Goal: Information Seeking & Learning: Find specific page/section

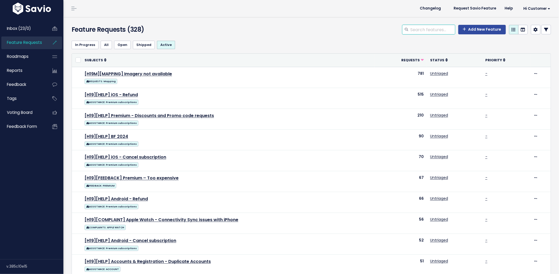
click at [431, 30] on input "search" at bounding box center [432, 30] width 45 height 10
type input "matchplay"
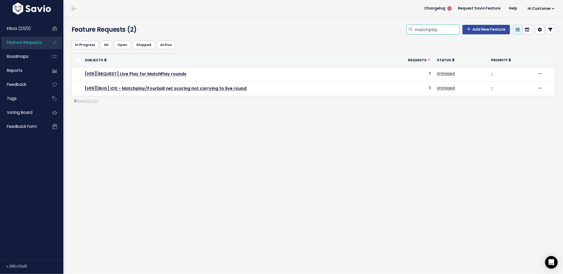
click at [426, 31] on input "matchplay" at bounding box center [436, 30] width 45 height 10
type input "match play"
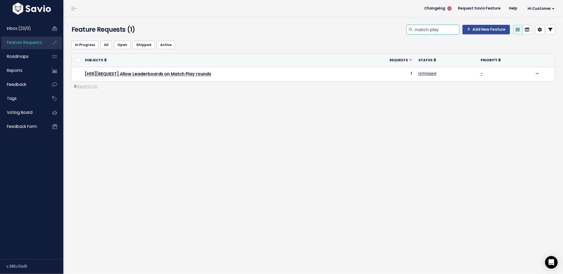
click at [428, 31] on input "match play" at bounding box center [436, 30] width 45 height 10
type input "matchplay"
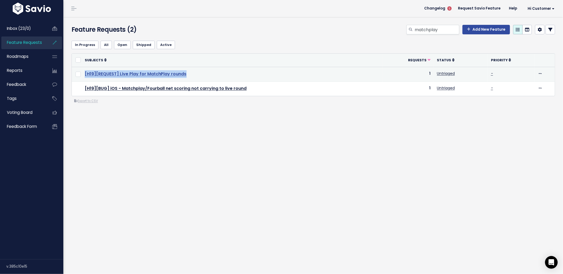
drag, startPoint x: 173, startPoint y: 72, endPoint x: 85, endPoint y: 73, distance: 88.7
click at [85, 73] on td "[H19][REQUEST] Live Play for MatchPlay rounds" at bounding box center [232, 74] width 301 height 15
copy link "[H19][REQUEST] Live Play for MatchPlay rounds"
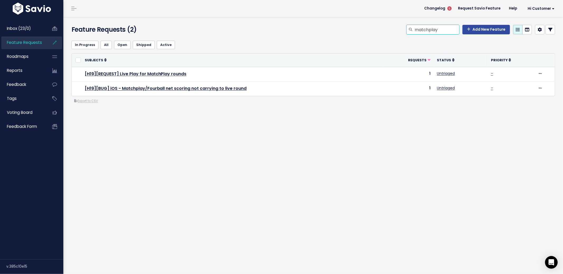
click at [427, 29] on input "matchplay" at bounding box center [436, 30] width 45 height 10
type input "match play"
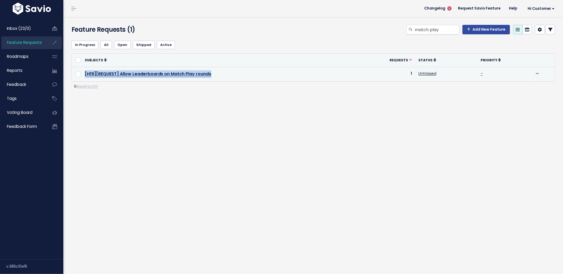
drag, startPoint x: 221, startPoint y: 74, endPoint x: 83, endPoint y: 77, distance: 137.6
click at [83, 77] on td "[H19][REQUEST] Allow Leaderboards on Match Play rounds" at bounding box center [219, 74] width 275 height 15
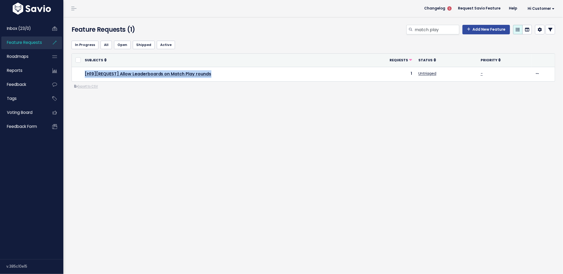
copy link "[H19][REQUEST] Allow Leaderboards on Match Play rounds"
click at [239, 132] on div "In Progress All Open Shipped Active or Cancel Subjects Requests Status Priority…" at bounding box center [314, 83] width 492 height 95
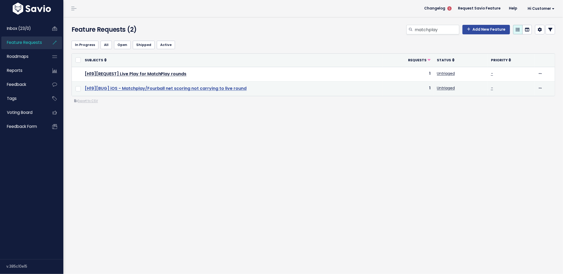
click at [142, 87] on link "[H19][BUG] iOS - Matchplay/Fourball net scoring not carrying to live round" at bounding box center [166, 88] width 162 height 6
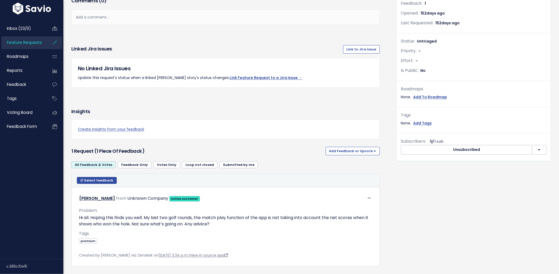
scroll to position [125, 0]
